Goal: Obtain resource: Download file/media

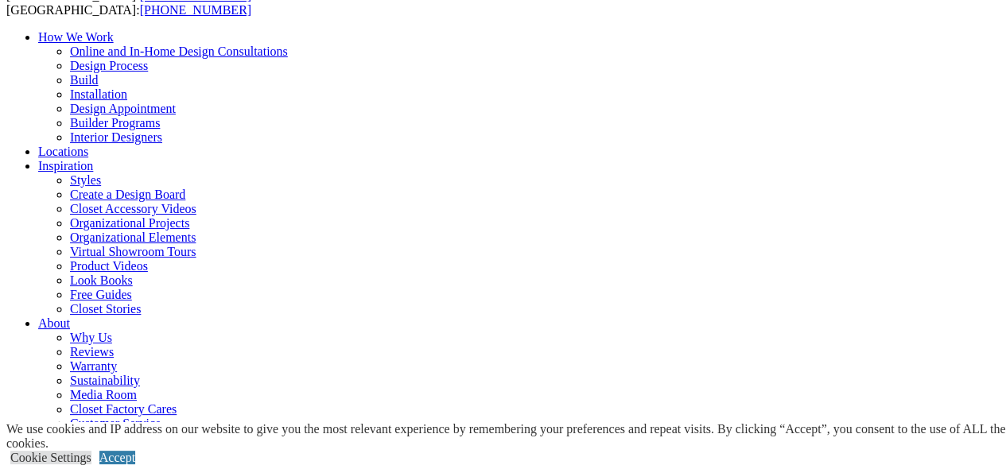
scroll to position [216, 0]
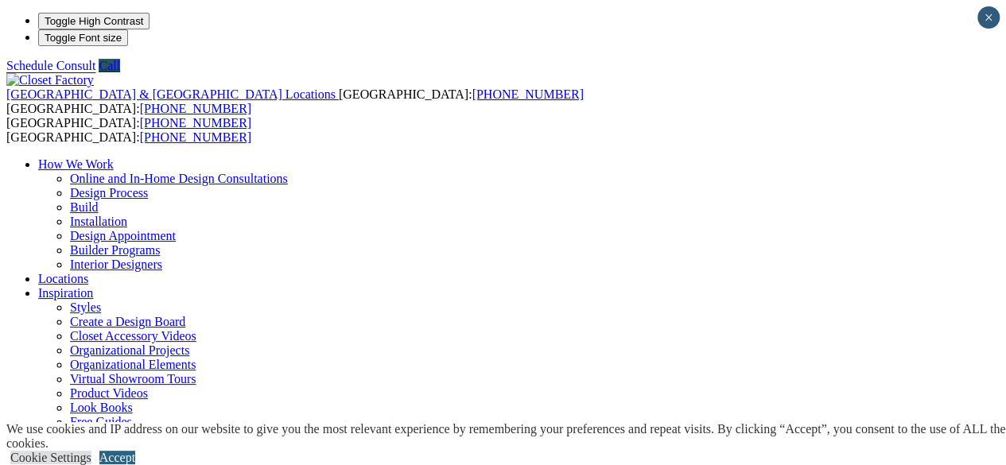
click at [135, 451] on link "Accept" at bounding box center [117, 458] width 36 height 14
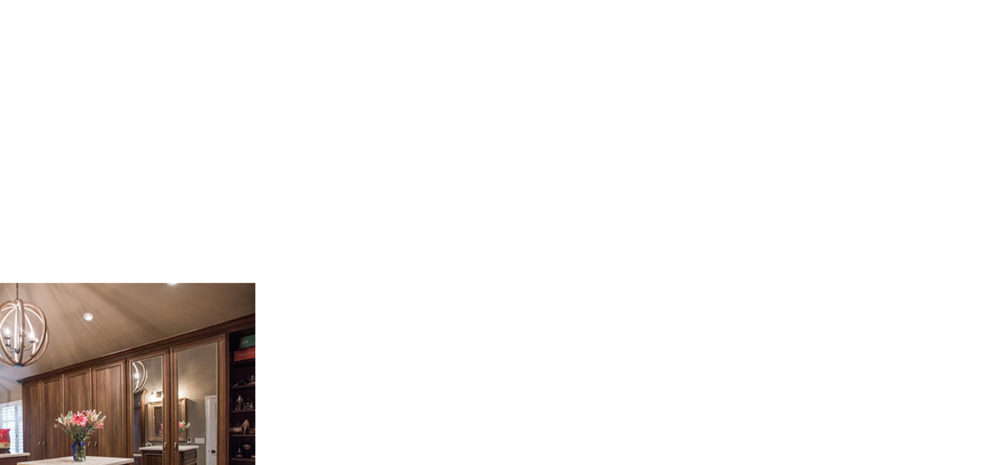
scroll to position [2576, 0]
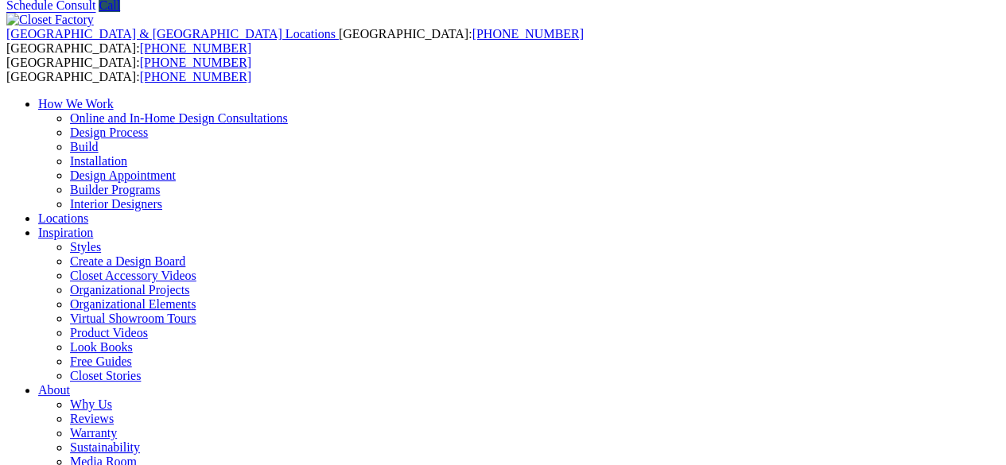
scroll to position [64, 0]
